Goal: Information Seeking & Learning: Learn about a topic

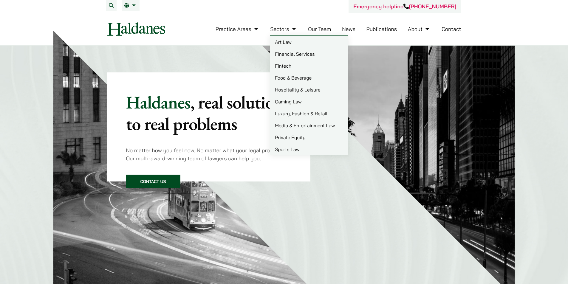
click at [327, 30] on link "Our Team" at bounding box center [319, 29] width 23 height 7
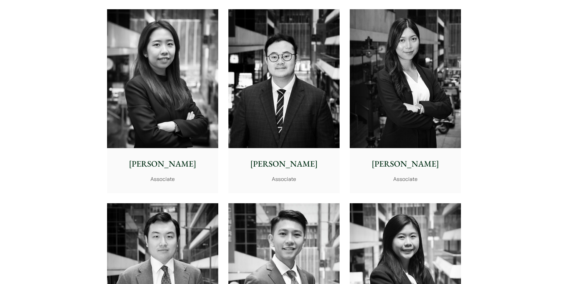
scroll to position [2146, 0]
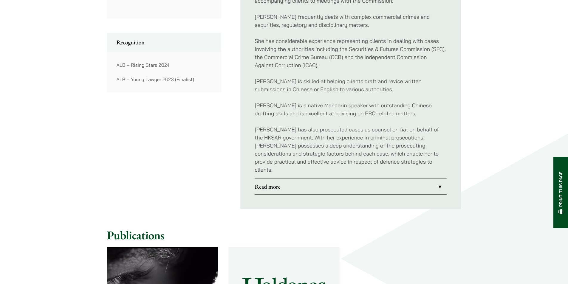
scroll to position [447, 0]
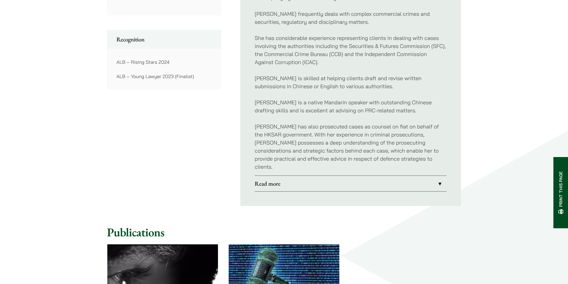
click at [385, 179] on link "Read more" at bounding box center [351, 184] width 192 height 16
